Goal: Check status: Check status

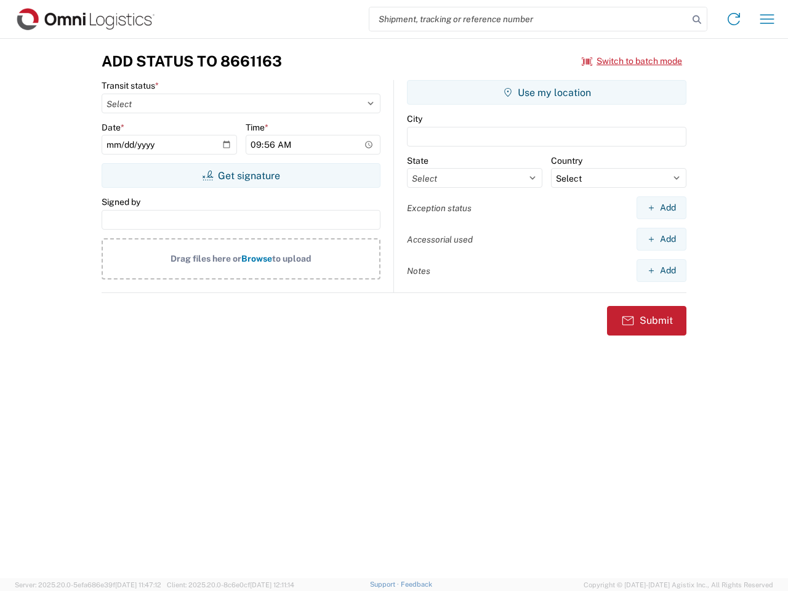
click at [529, 19] on input "search" at bounding box center [528, 18] width 319 height 23
click at [697, 20] on icon at bounding box center [696, 19] width 17 height 17
click at [734, 19] on icon at bounding box center [734, 19] width 20 height 20
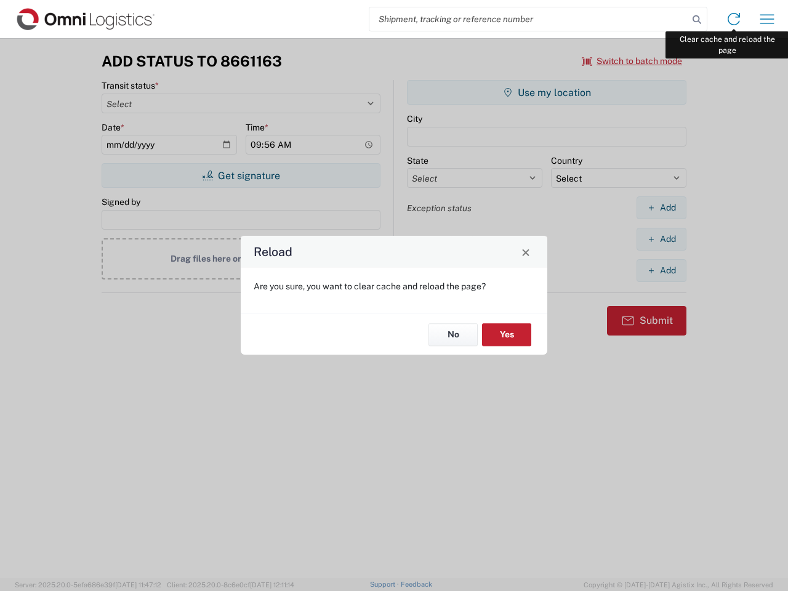
click at [767, 19] on div "Reload Are you sure, you want to clear cache and reload the page? No Yes" at bounding box center [394, 295] width 788 height 591
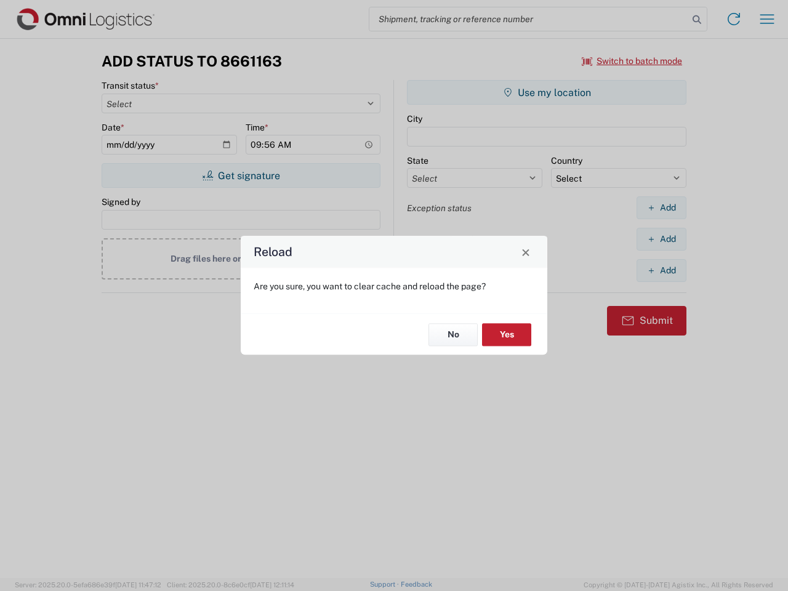
click at [632, 61] on div "Reload Are you sure, you want to clear cache and reload the page? No Yes" at bounding box center [394, 295] width 788 height 591
click at [241, 175] on div "Reload Are you sure, you want to clear cache and reload the page? No Yes" at bounding box center [394, 295] width 788 height 591
click at [547, 92] on div "Reload Are you sure, you want to clear cache and reload the page? No Yes" at bounding box center [394, 295] width 788 height 591
click at [661, 207] on div "Reload Are you sure, you want to clear cache and reload the page? No Yes" at bounding box center [394, 295] width 788 height 591
click at [661, 239] on div "Reload Are you sure, you want to clear cache and reload the page? No Yes" at bounding box center [394, 295] width 788 height 591
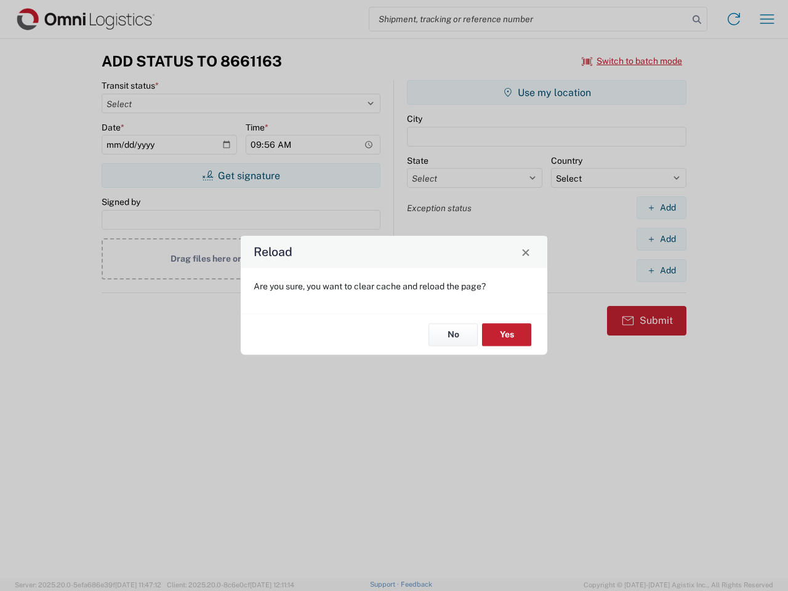
click at [661, 270] on div "Reload Are you sure, you want to clear cache and reload the page? No Yes" at bounding box center [394, 295] width 788 height 591
